Goal: Check status

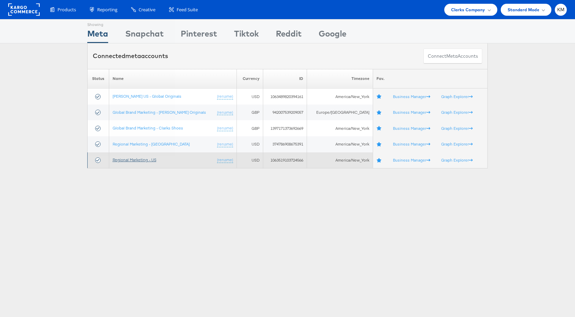
click at [143, 158] on link "Regional Marketing - US" at bounding box center [135, 159] width 44 height 5
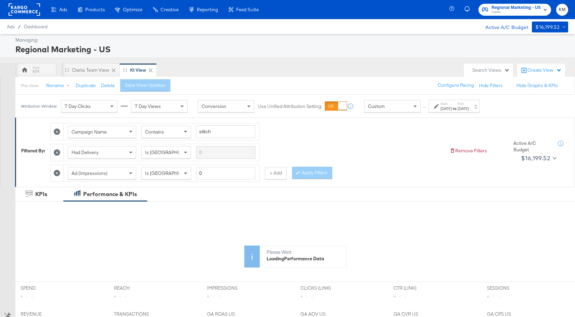
click at [457, 108] on strong "to" at bounding box center [455, 108] width 6 height 5
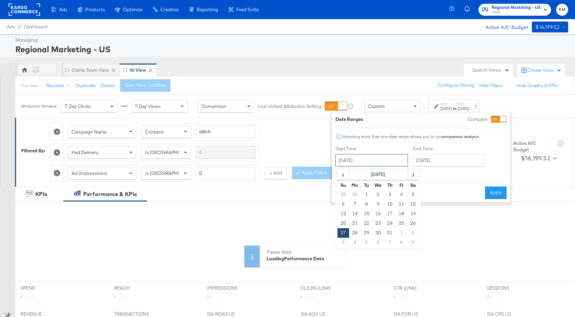
click at [388, 164] on input "[DATE]" at bounding box center [371, 160] width 73 height 12
click at [390, 173] on th "[DATE]" at bounding box center [378, 175] width 59 height 12
click at [386, 169] on div "‹ 2024 › Jan Feb Mar Apr May Jun [DATE] Aug Sep Oct Nov Dec" at bounding box center [378, 200] width 86 height 67
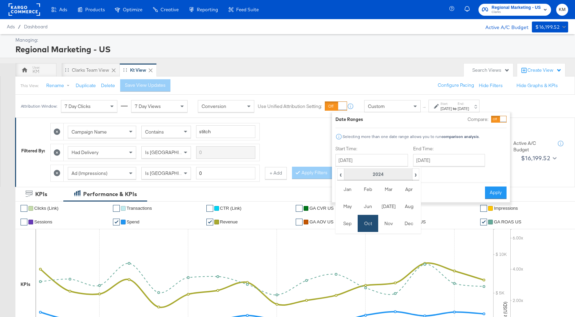
click at [386, 174] on th "2024" at bounding box center [378, 175] width 68 height 12
click at [389, 207] on td "2025" at bounding box center [388, 206] width 21 height 17
click at [366, 220] on td "Oct" at bounding box center [368, 223] width 21 height 17
click at [343, 194] on td "28" at bounding box center [343, 195] width 12 height 10
type input "[DATE]"
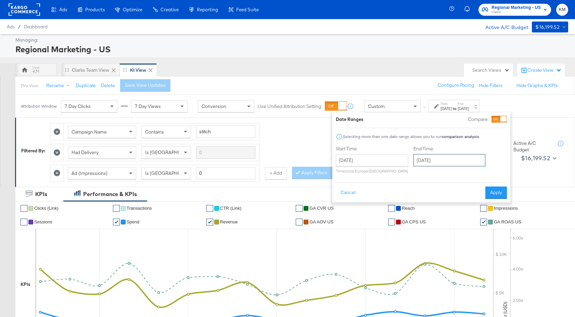
click at [438, 160] on input "[DATE]" at bounding box center [449, 160] width 72 height 12
click at [457, 243] on td "8" at bounding box center [456, 243] width 12 height 10
type input "[DATE]"
click at [493, 186] on div "Cancel Apply" at bounding box center [418, 190] width 171 height 17
click at [491, 197] on button "Apply" at bounding box center [493, 193] width 22 height 12
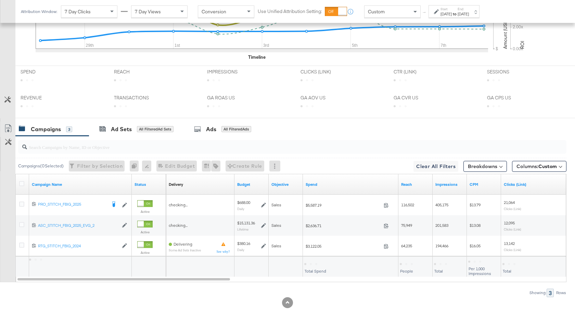
scroll to position [293, 0]
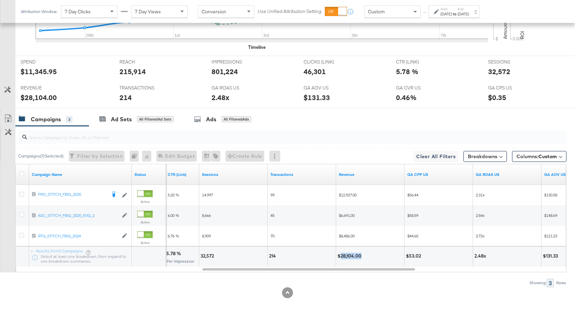
drag, startPoint x: 362, startPoint y: 256, endPoint x: 340, endPoint y: 258, distance: 21.7
click at [340, 258] on div "$28,104.00" at bounding box center [350, 256] width 26 height 7
copy div "28,104.00"
